Goal: Transaction & Acquisition: Purchase product/service

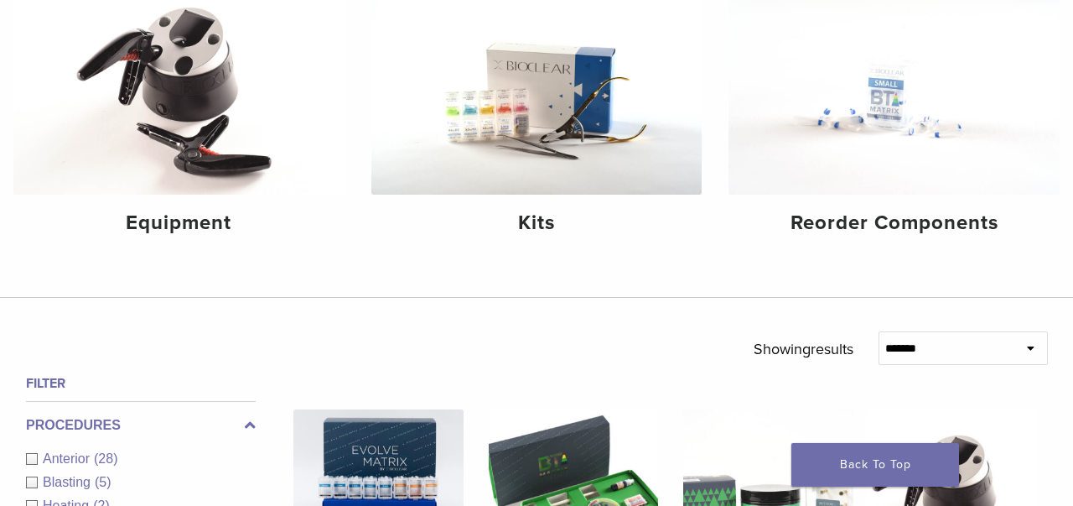
scroll to position [247, 0]
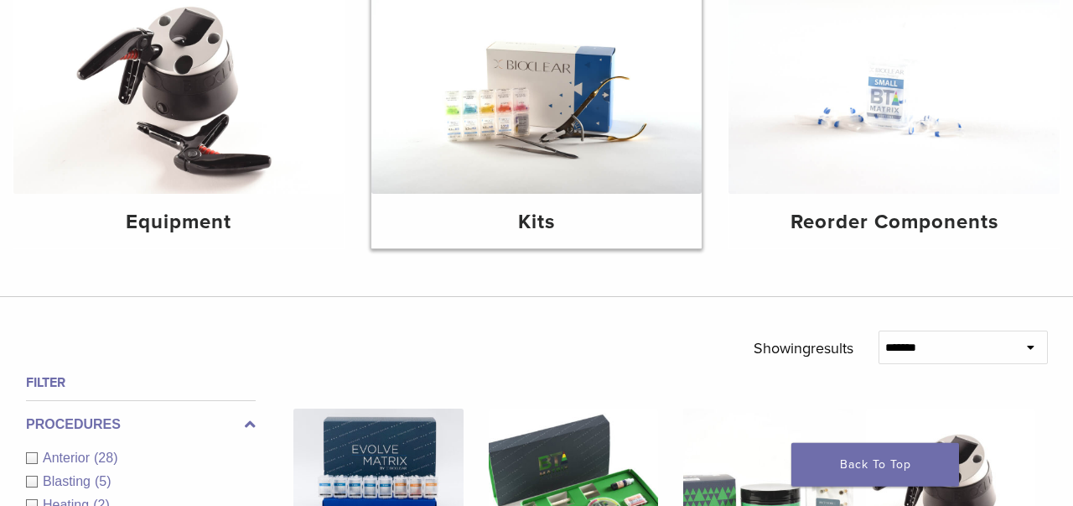
click at [542, 120] on img at bounding box center [536, 83] width 331 height 221
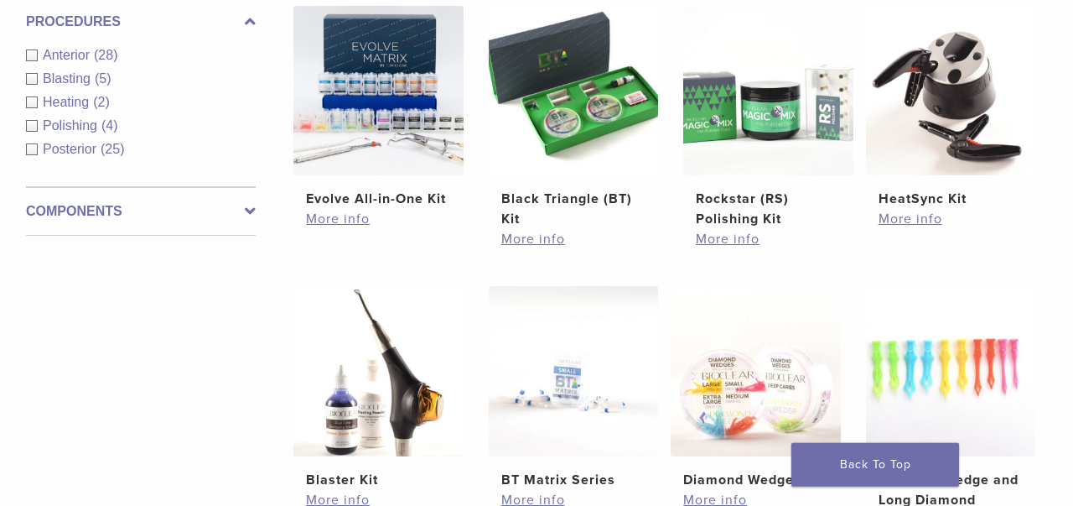
scroll to position [657, 0]
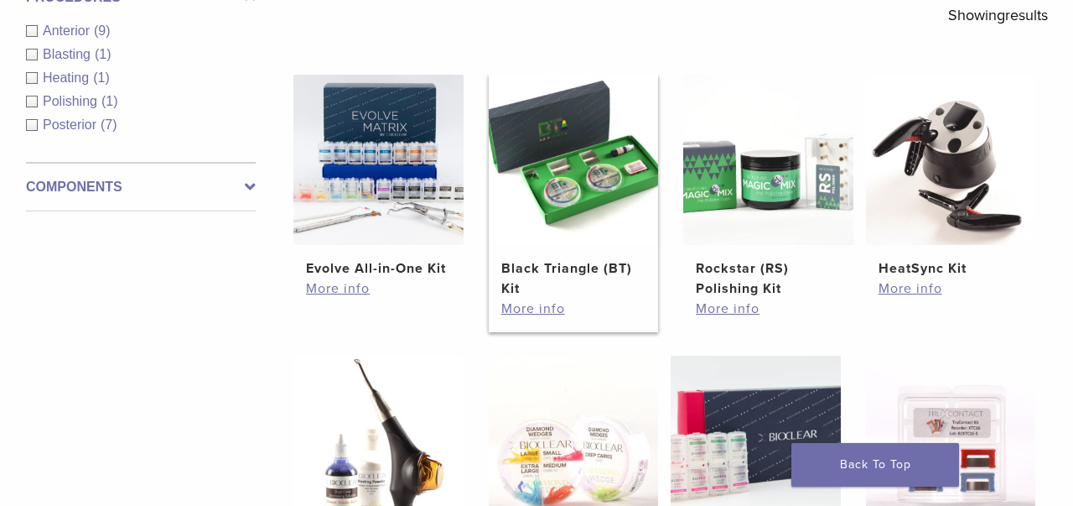
scroll to position [315, 0]
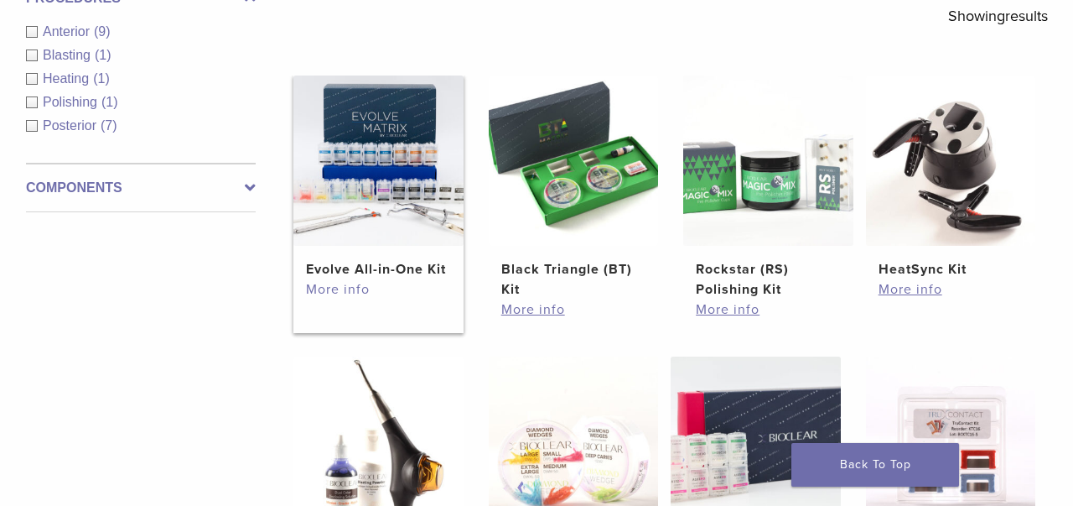
click at [345, 280] on link "More info" at bounding box center [378, 289] width 144 height 20
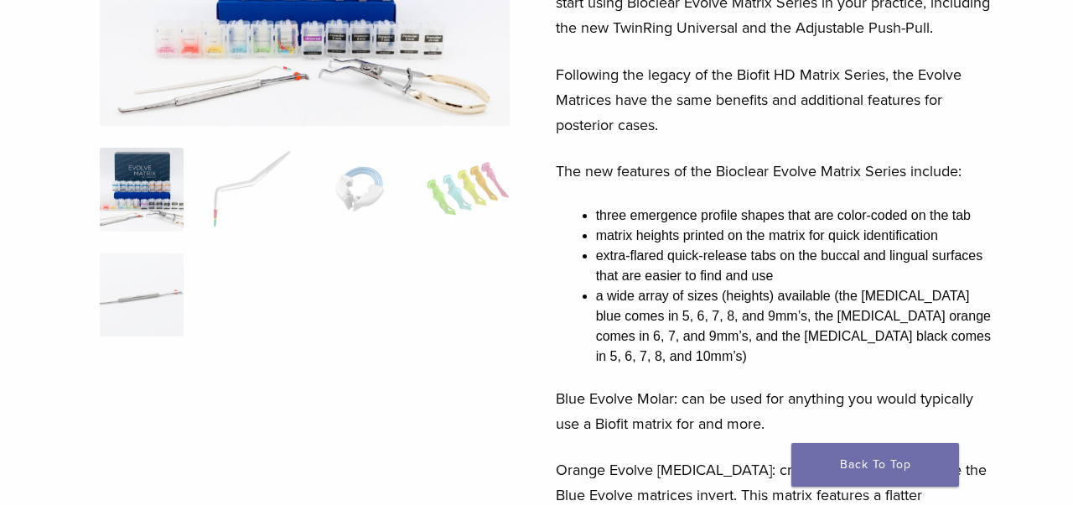
scroll to position [295, 0]
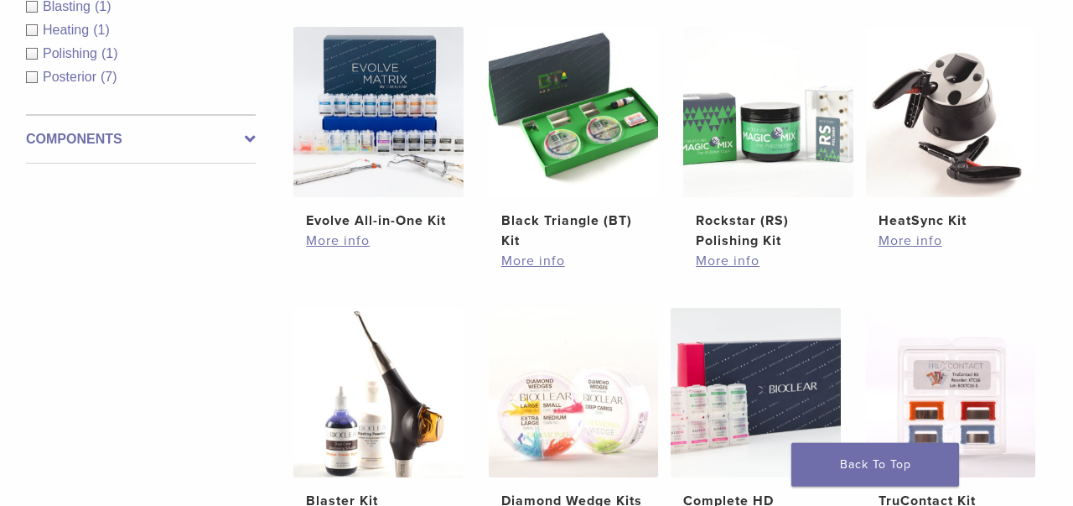
scroll to position [359, 0]
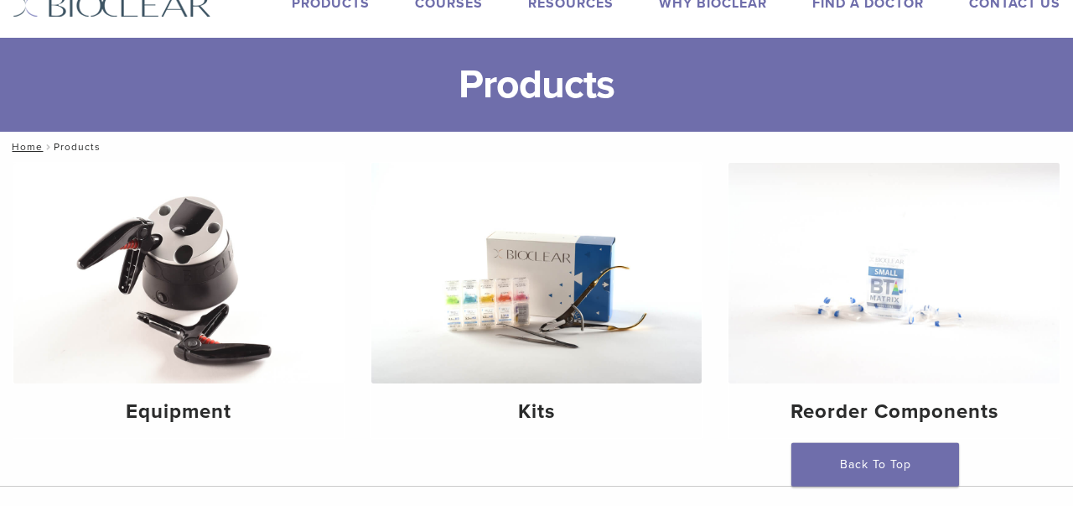
scroll to position [52, 0]
